Goal: Task Accomplishment & Management: Complete application form

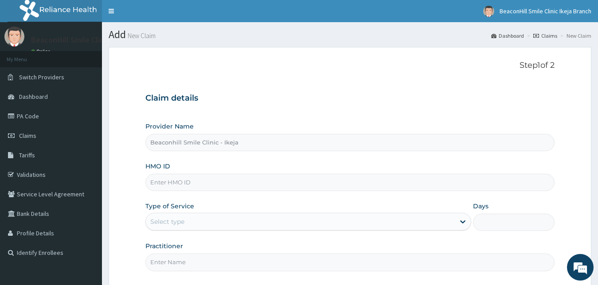
click at [282, 189] on input "HMO ID" at bounding box center [349, 182] width 409 height 17
type input "NES/10009/A"
click at [223, 212] on div "Type of Service Select type" at bounding box center [308, 216] width 326 height 29
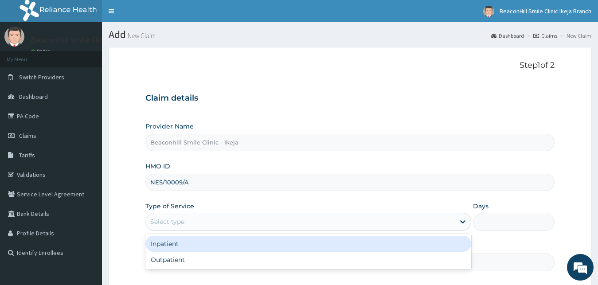
click at [212, 226] on div "Select type" at bounding box center [300, 221] width 309 height 14
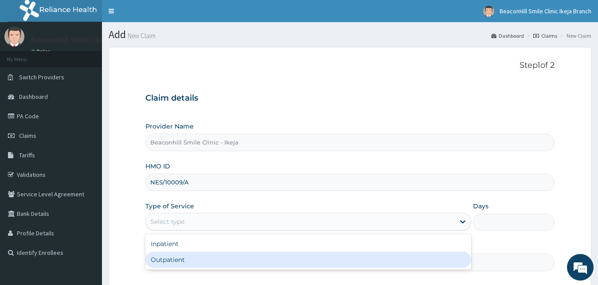
click at [198, 255] on div "Outpatient" at bounding box center [308, 260] width 326 height 16
type input "1"
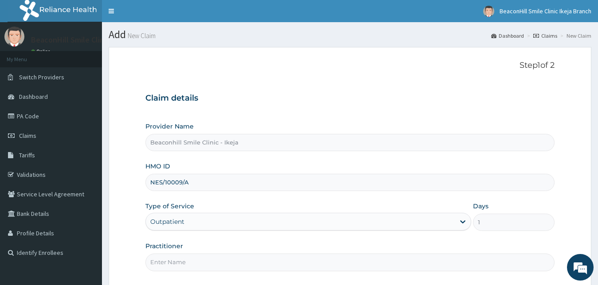
click at [199, 259] on input "Practitioner" at bounding box center [349, 261] width 409 height 17
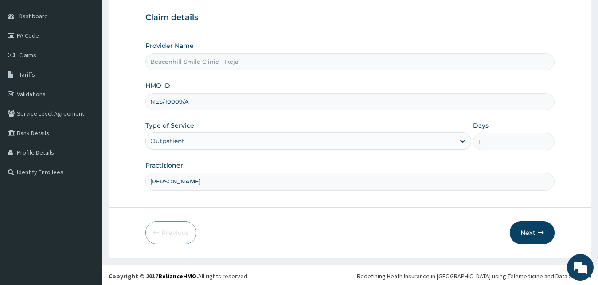
scroll to position [83, 0]
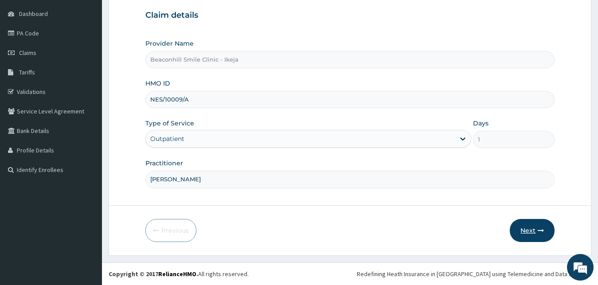
type input "DR OLAYIDE"
click at [526, 231] on button "Next" at bounding box center [532, 230] width 45 height 23
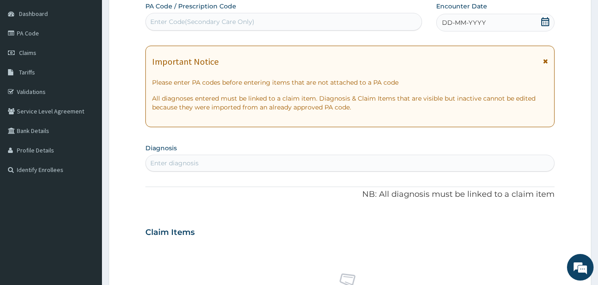
click at [230, 22] on div "Enter Code(Secondary Care Only)" at bounding box center [202, 21] width 104 height 9
paste input "PA/DDE5C2"
type input "PA/DDE5C2"
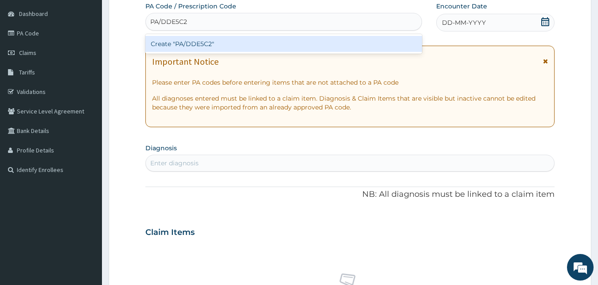
click at [249, 38] on div "Create "PA/DDE5C2"" at bounding box center [283, 44] width 276 height 16
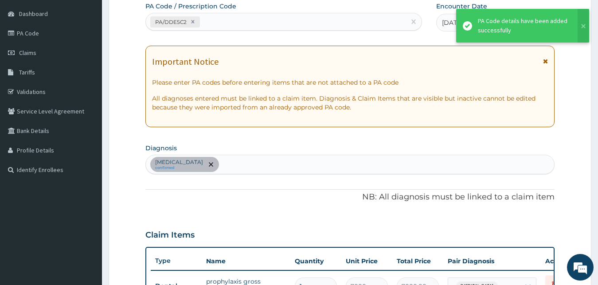
scroll to position [257, 0]
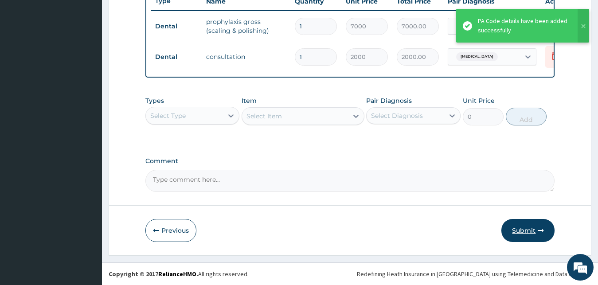
click at [538, 232] on icon "button" at bounding box center [540, 230] width 6 height 6
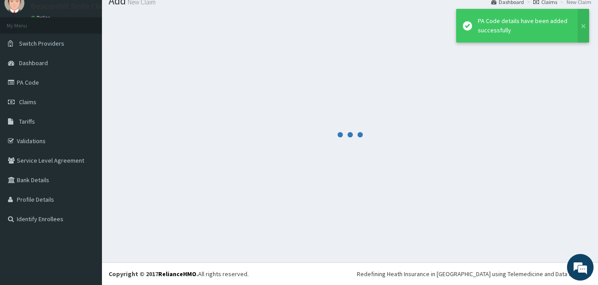
scroll to position [34, 0]
